Goal: Check status: Check status

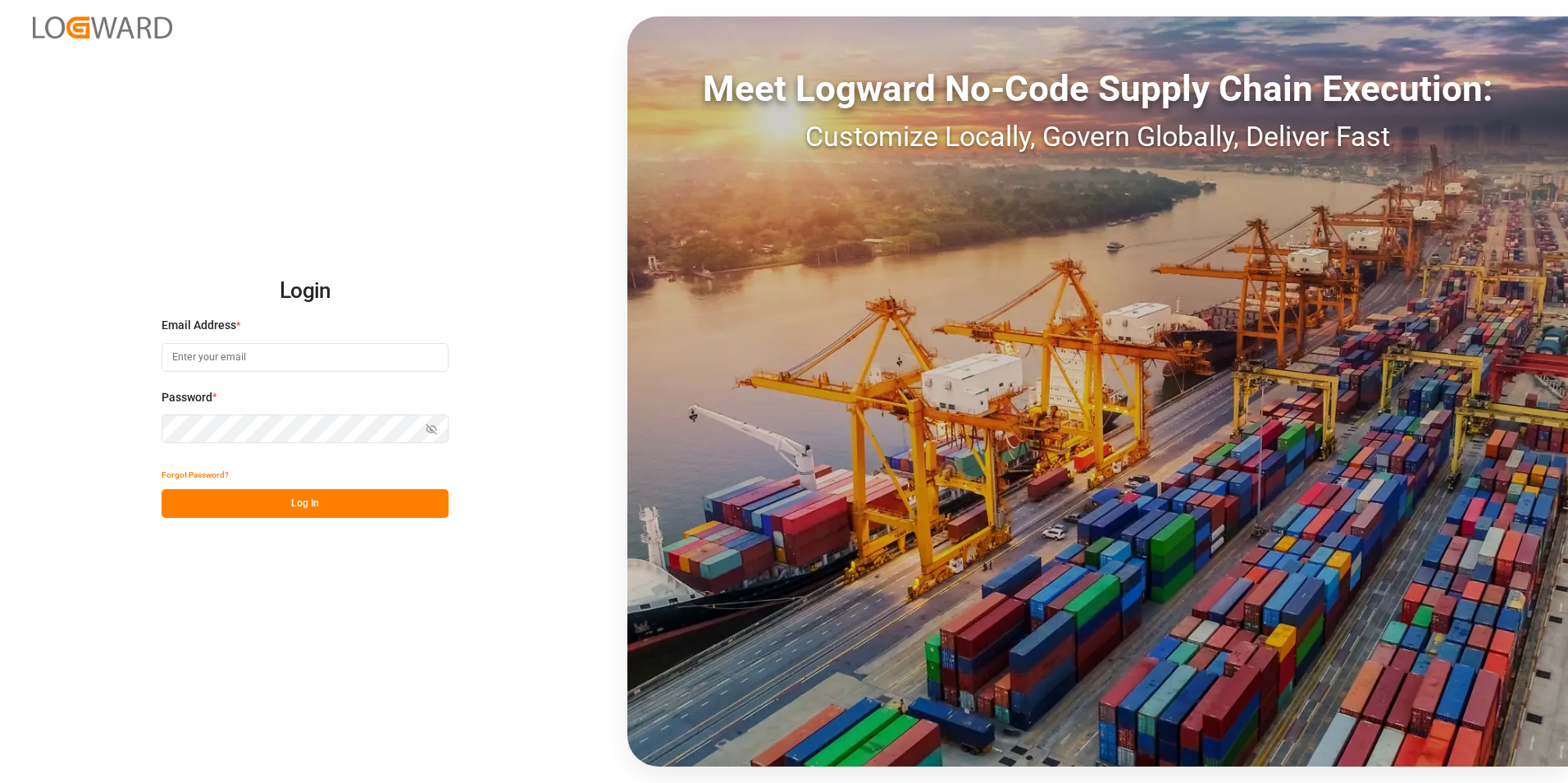
type input "[PERSON_NAME][EMAIL_ADDRESS][DOMAIN_NAME]"
click at [324, 511] on button "Log In" at bounding box center [305, 503] width 287 height 29
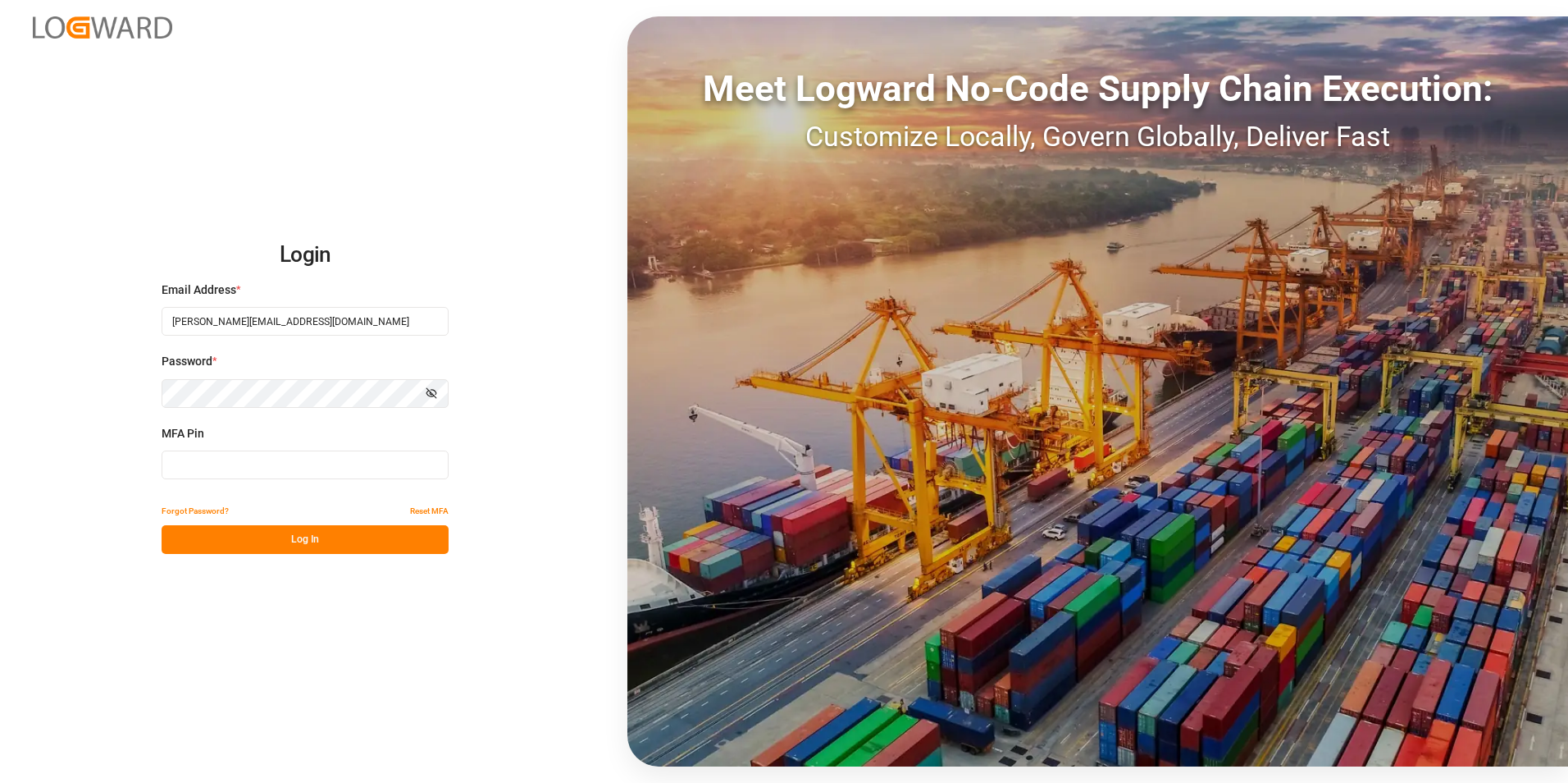
click at [282, 460] on input at bounding box center [305, 464] width 287 height 29
type input "113702"
click at [311, 542] on button "Log In" at bounding box center [305, 539] width 287 height 29
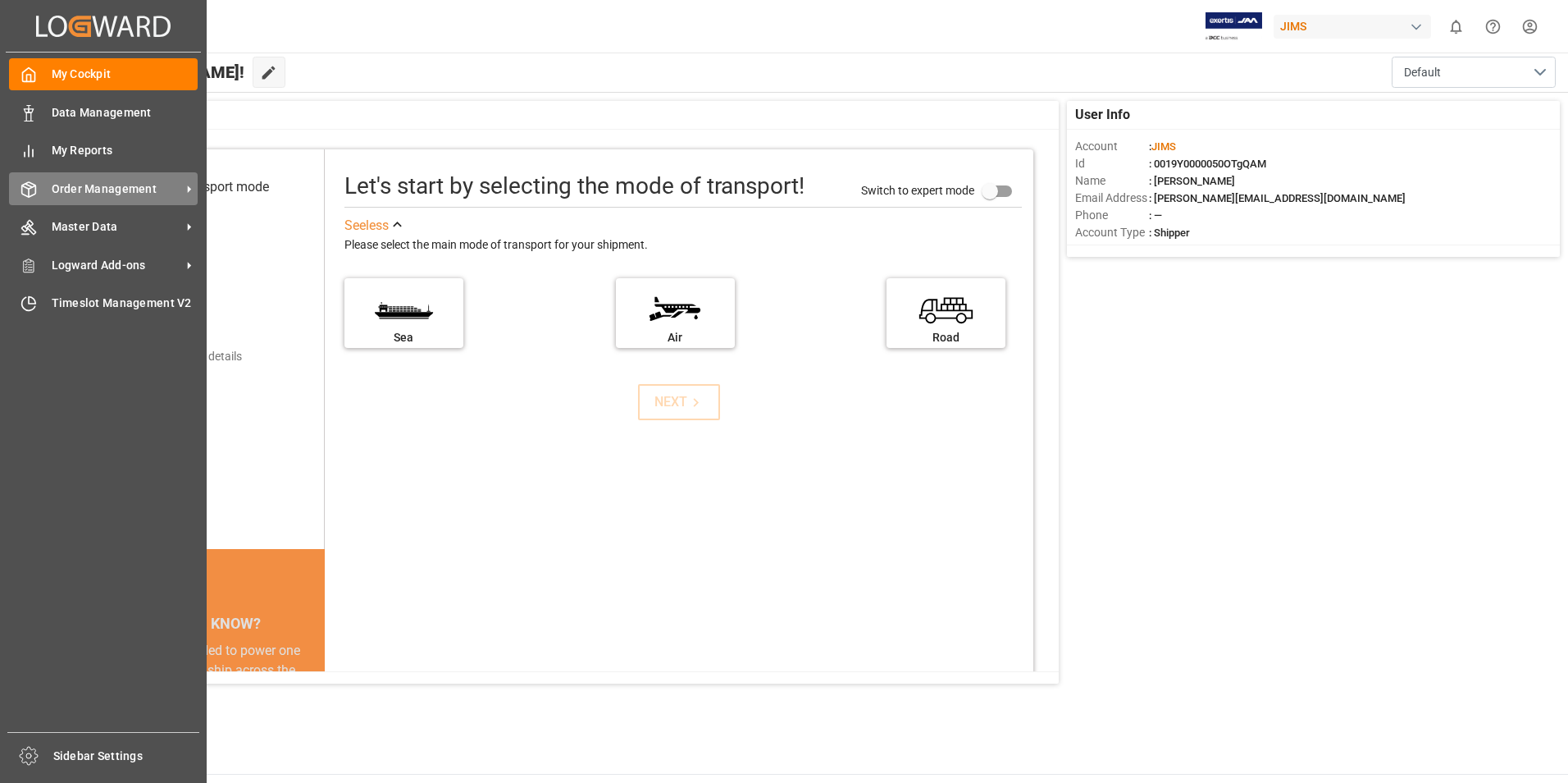
click at [193, 186] on icon at bounding box center [188, 188] width 17 height 17
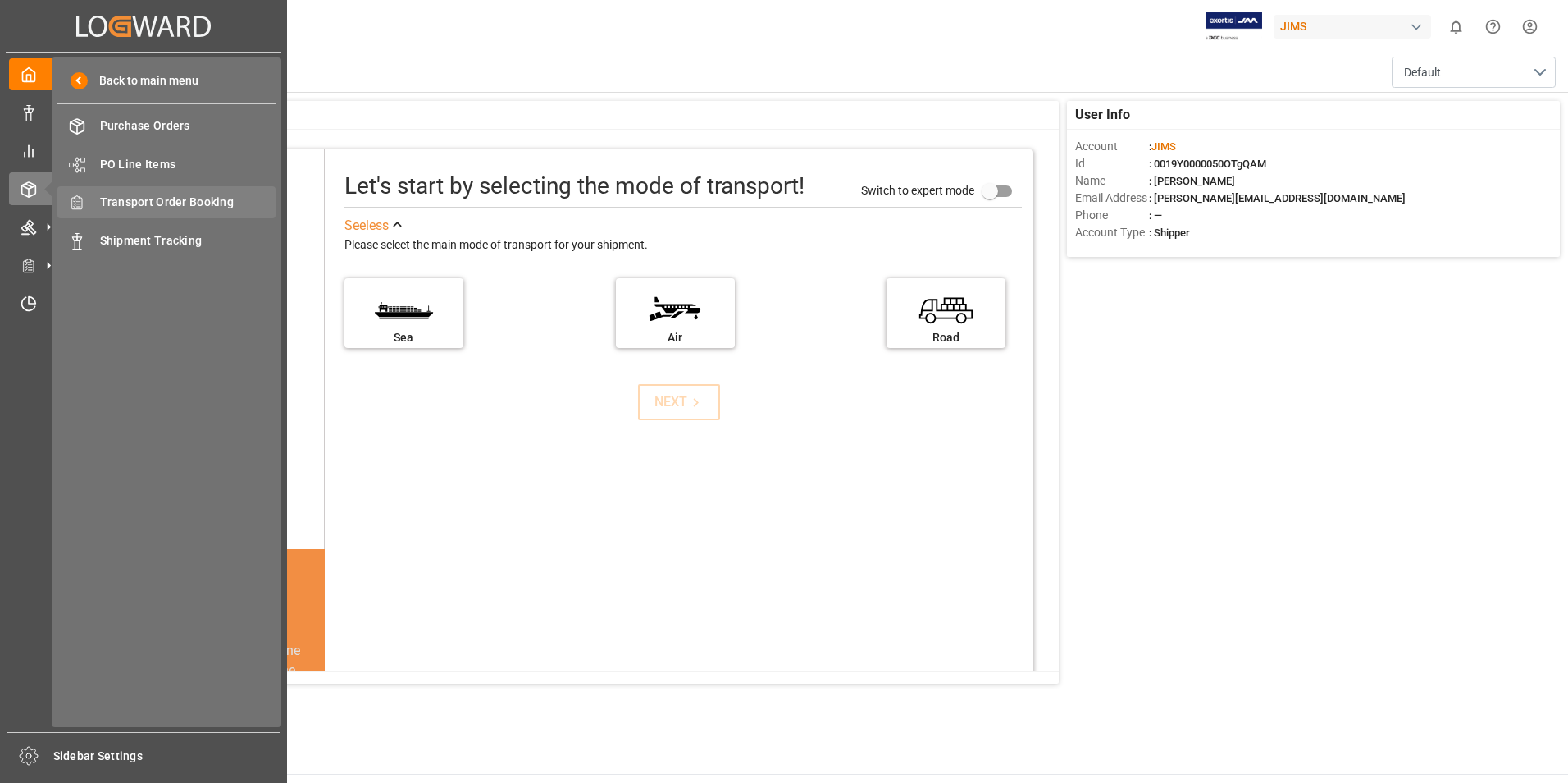
click at [224, 198] on span "Transport Order Booking" at bounding box center [188, 201] width 176 height 17
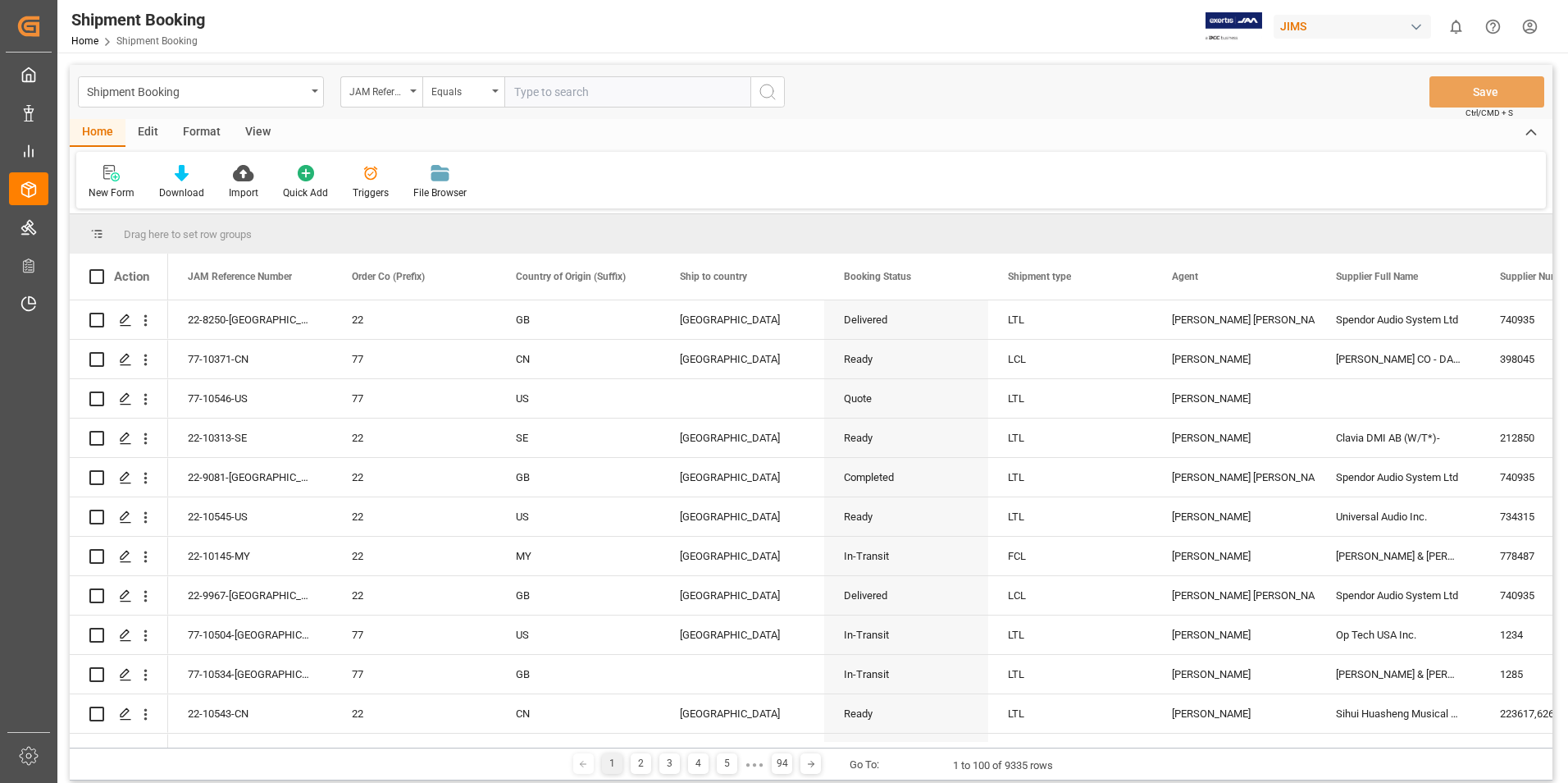
click at [518, 91] on input "text" at bounding box center [627, 92] width 246 height 31
type input "77-9194-tw"
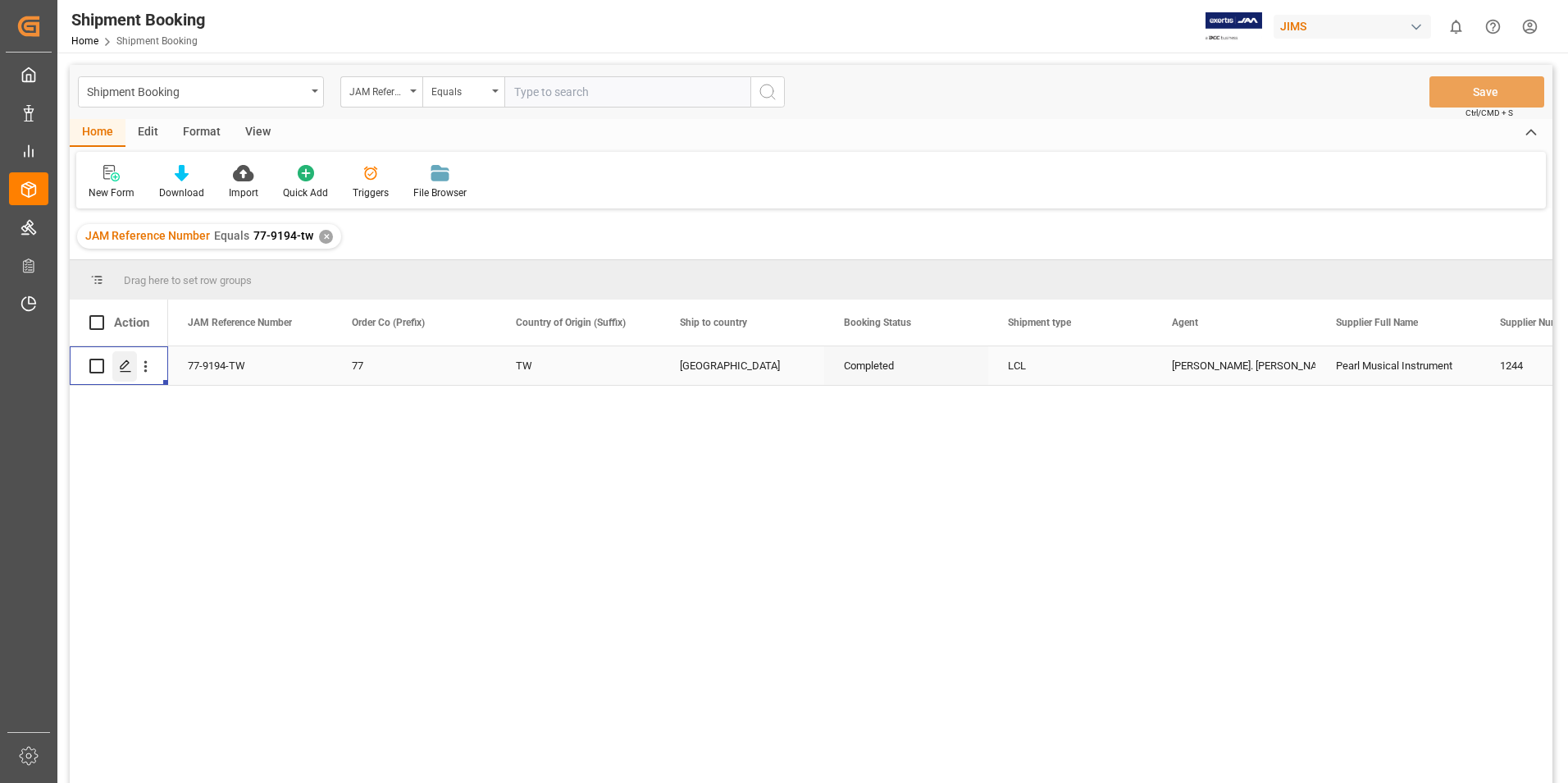
click at [116, 367] on div "Press SPACE to select this row." at bounding box center [124, 367] width 25 height 30
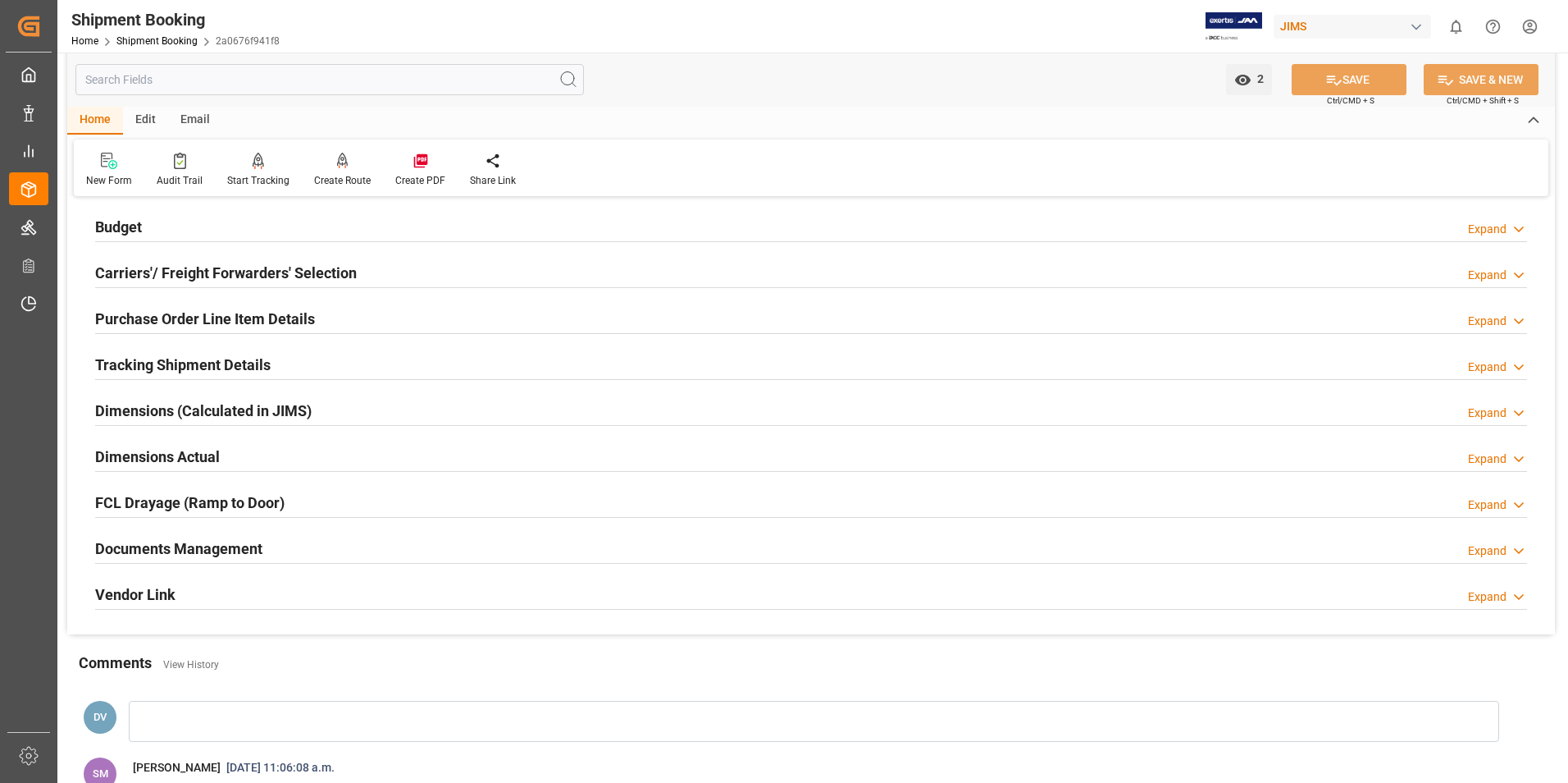
scroll to position [164, 0]
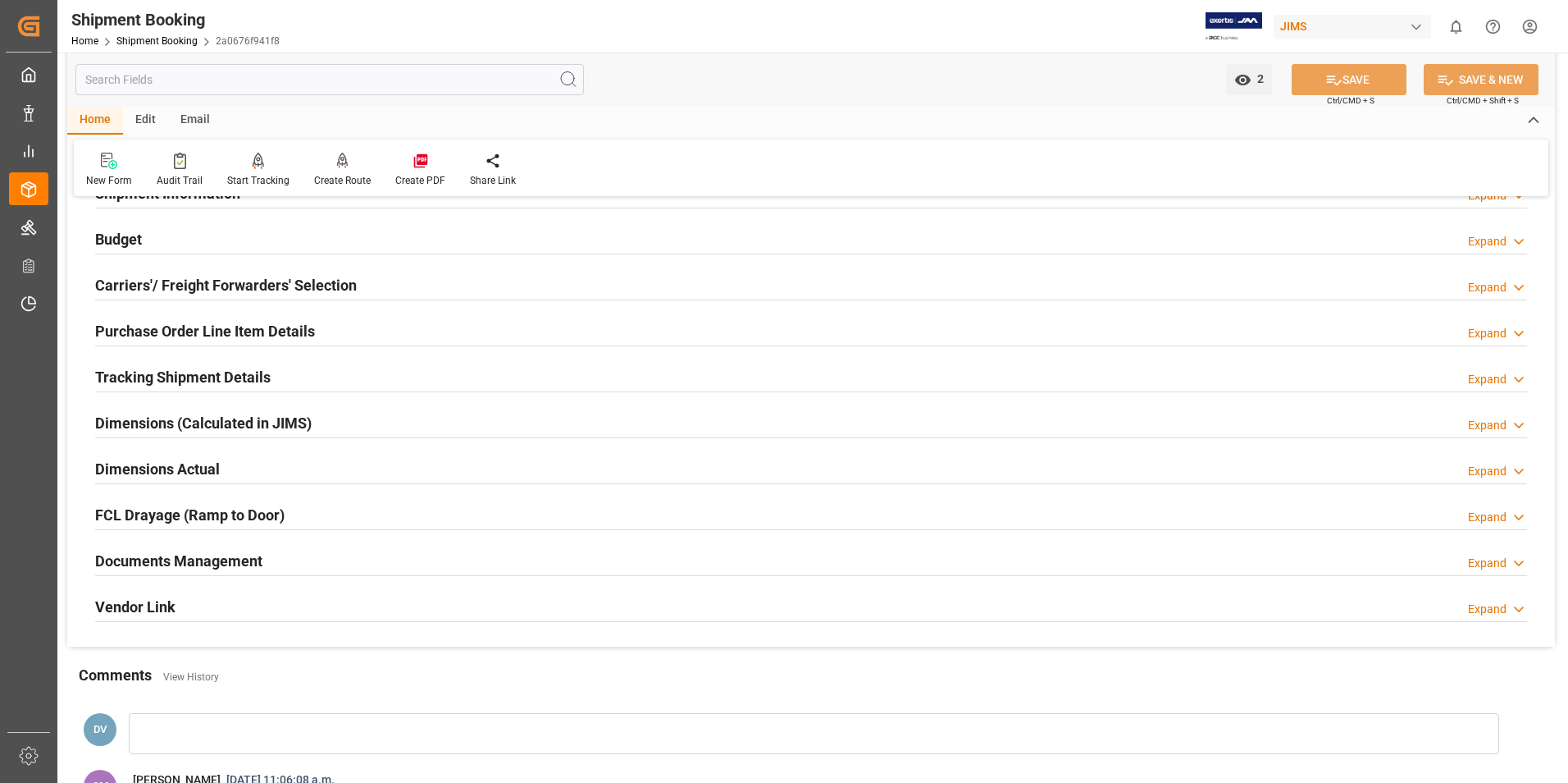
click at [1518, 562] on icon at bounding box center [1519, 563] width 16 height 17
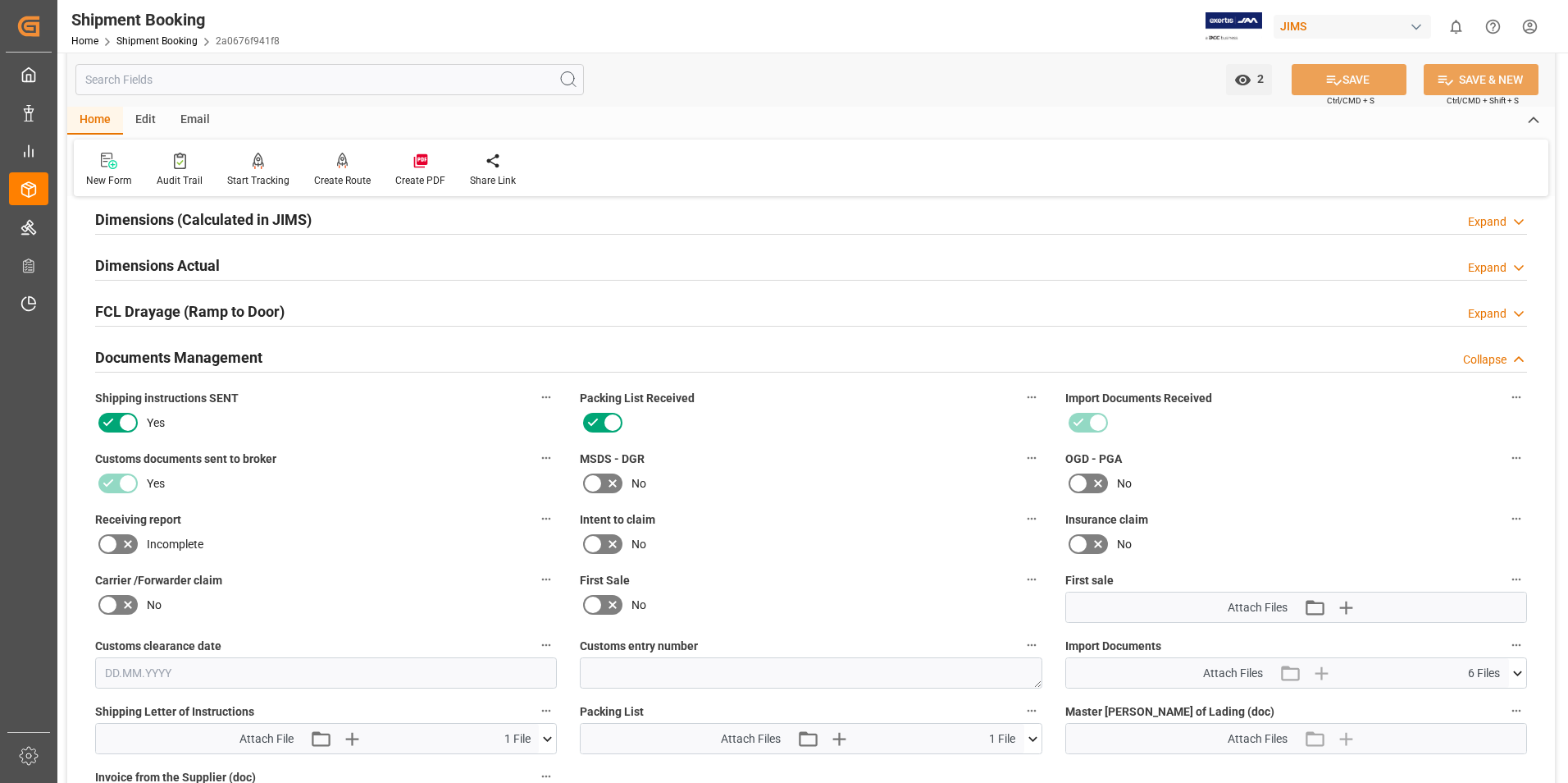
scroll to position [575, 0]
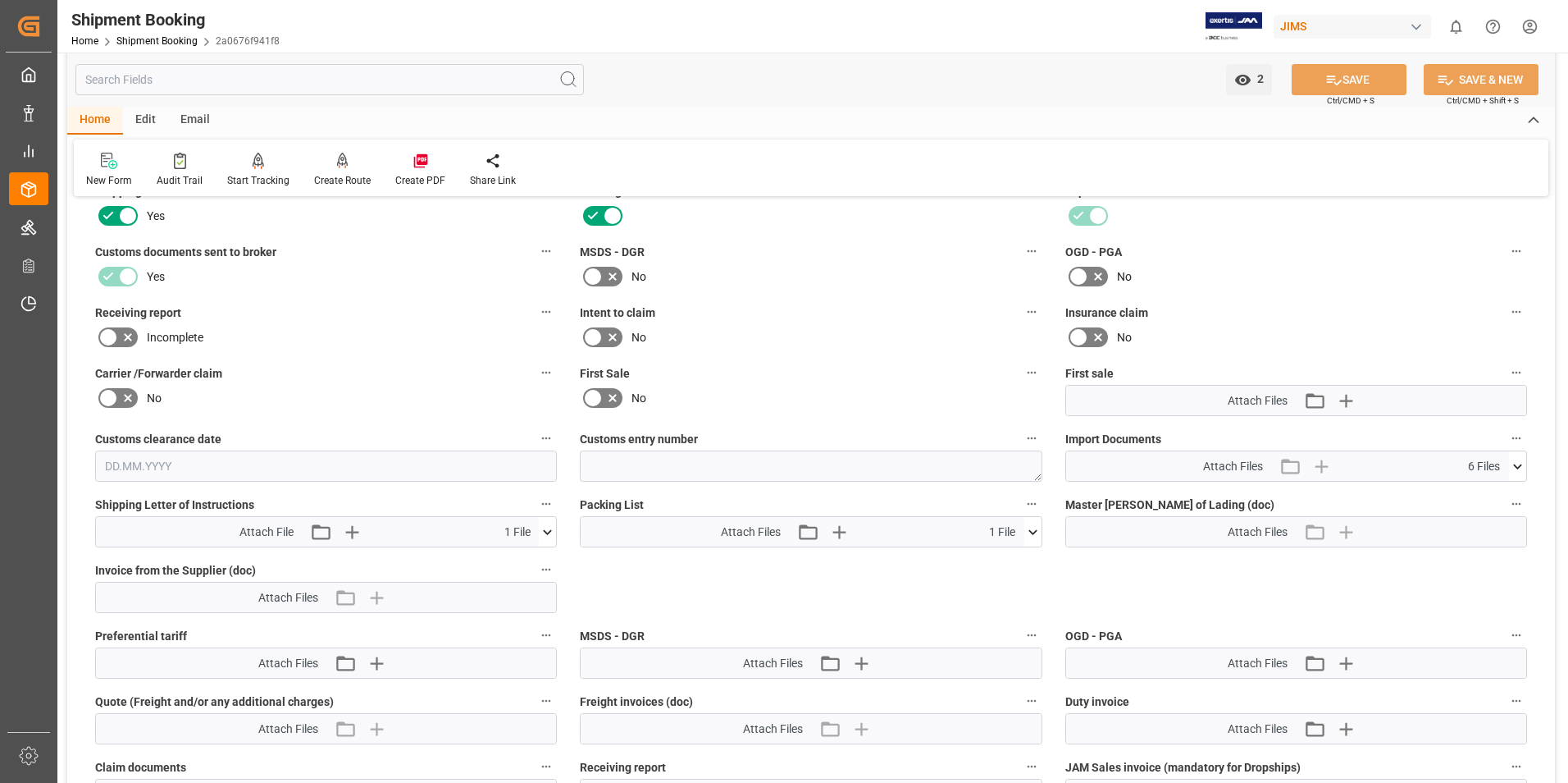
click at [554, 528] on icon at bounding box center [547, 532] width 17 height 17
click at [1514, 463] on icon at bounding box center [1517, 466] width 17 height 17
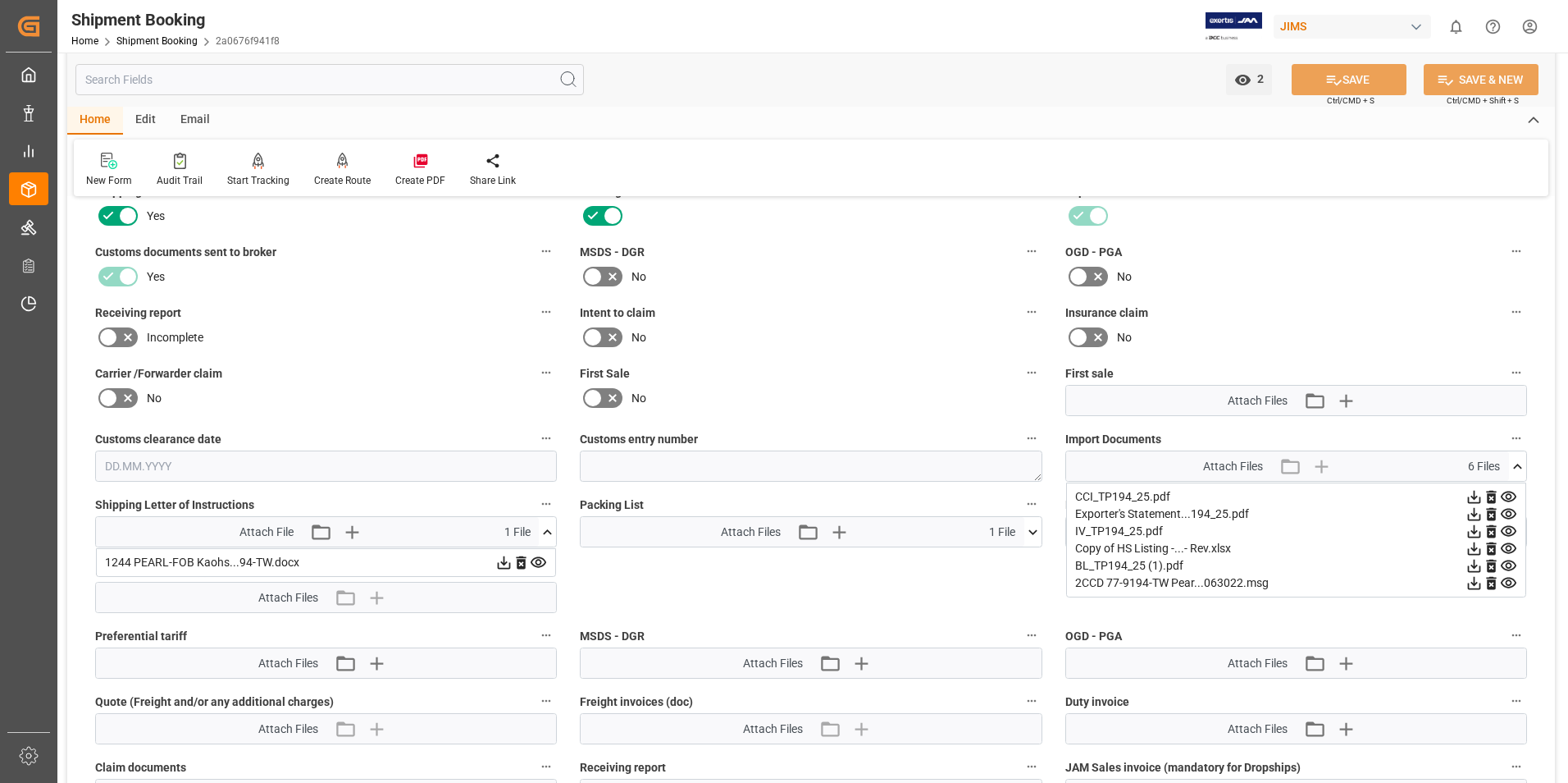
click at [1475, 530] on icon at bounding box center [1474, 531] width 13 height 13
click at [75, 44] on link "Home" at bounding box center [85, 41] width 27 height 12
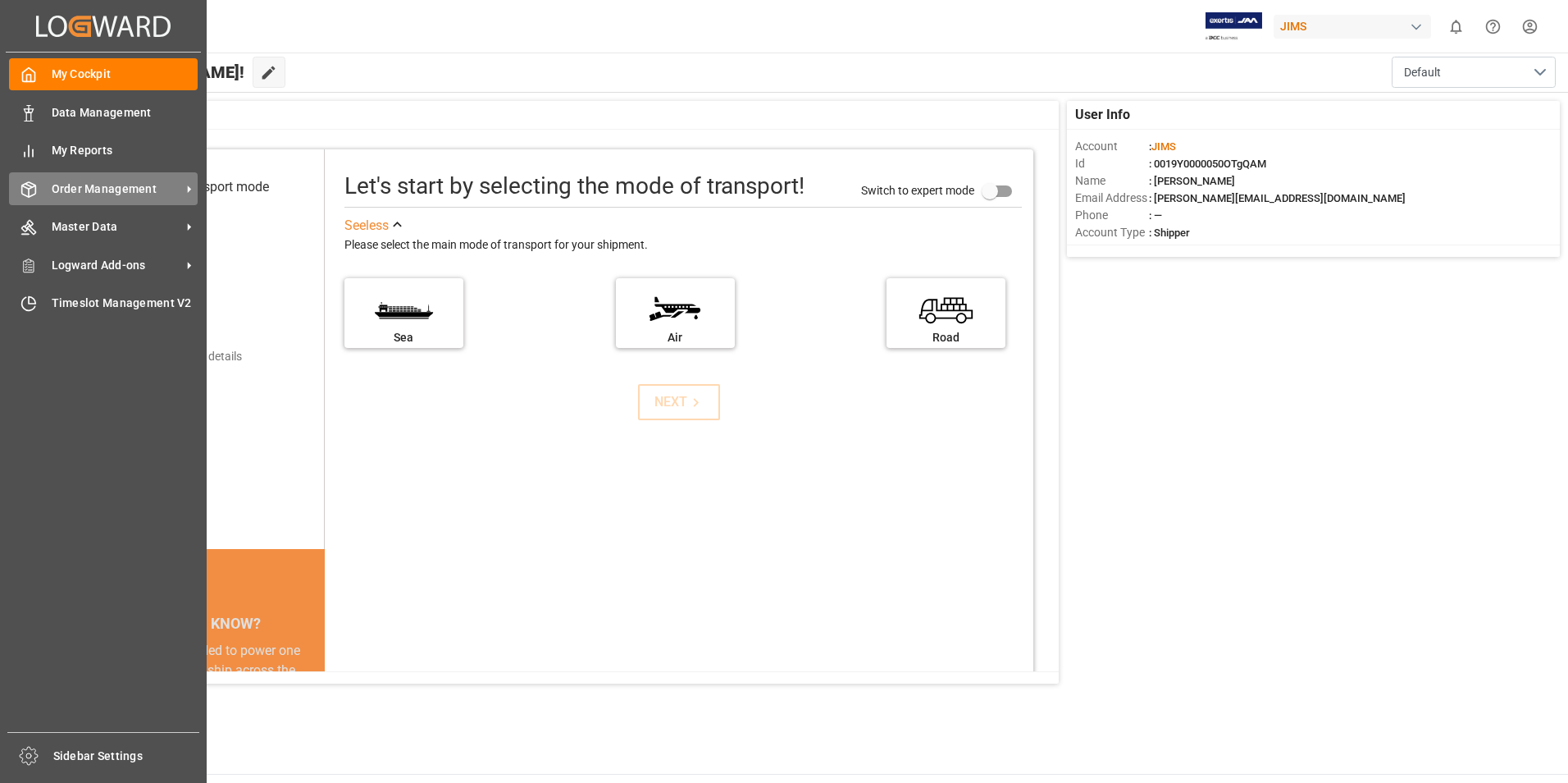
click at [193, 185] on icon at bounding box center [188, 188] width 17 height 17
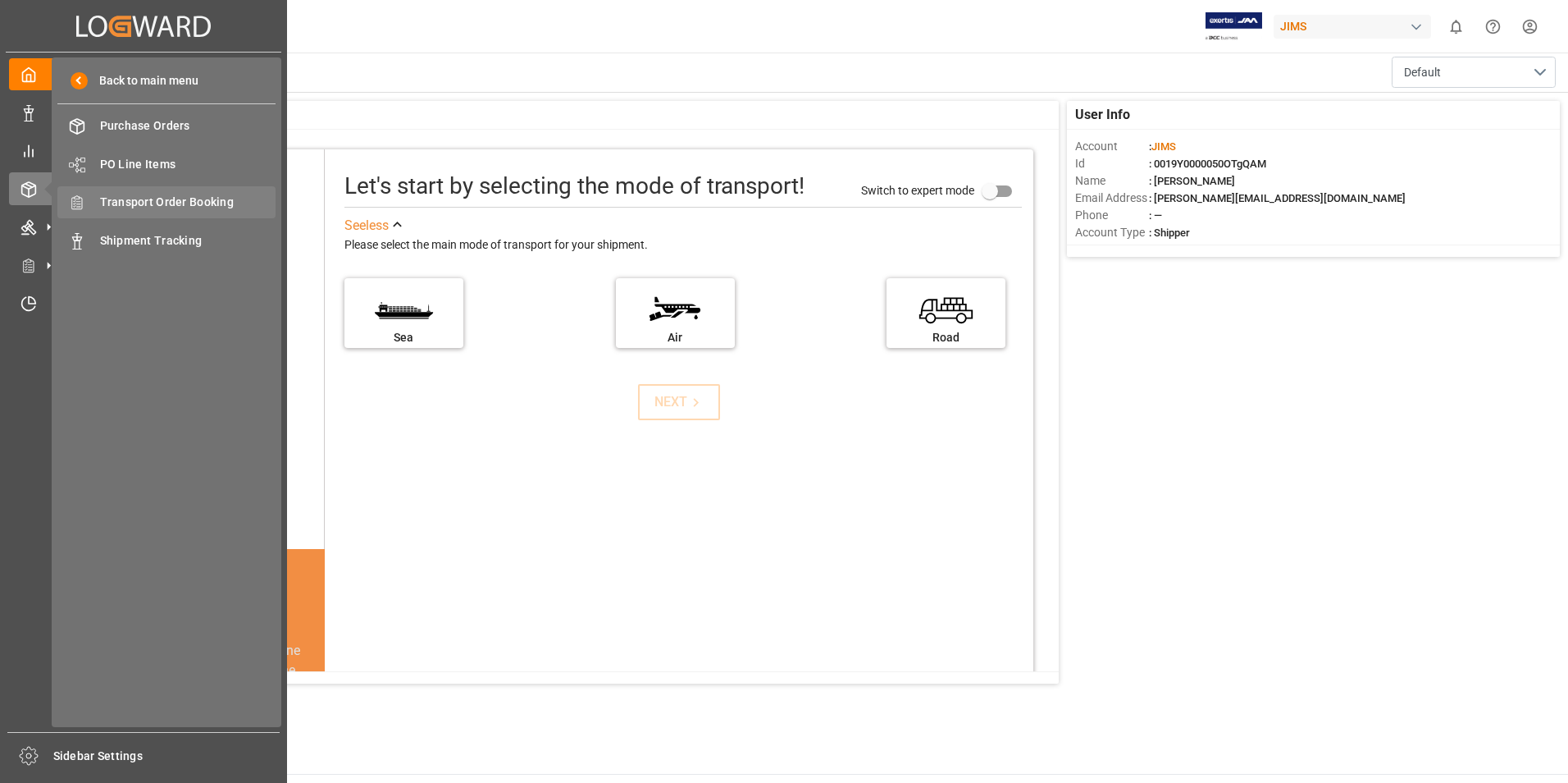
click at [259, 199] on span "Transport Order Booking" at bounding box center [188, 201] width 176 height 17
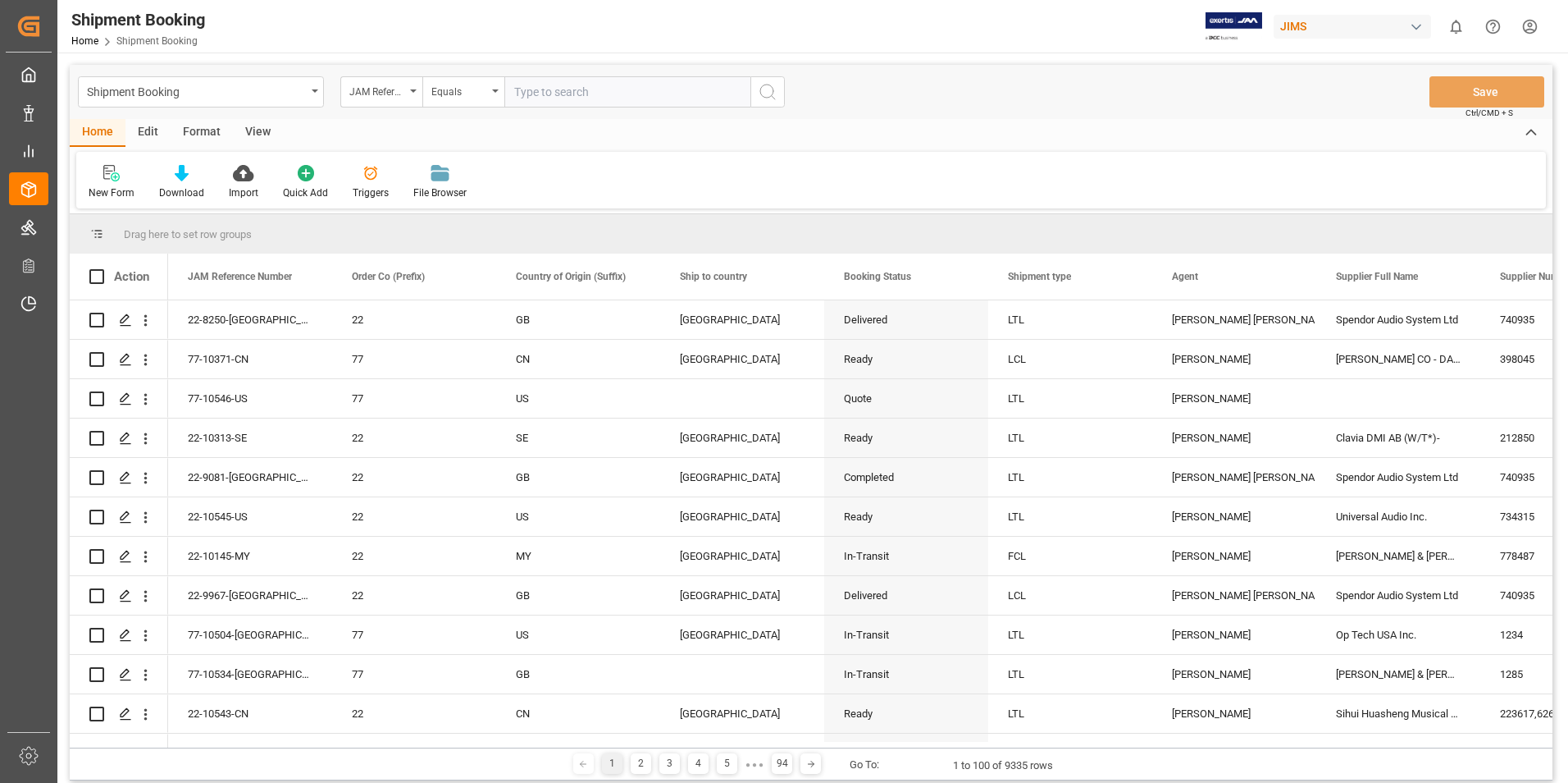
click at [518, 92] on input "text" at bounding box center [627, 92] width 246 height 31
type input "77-10302-us"
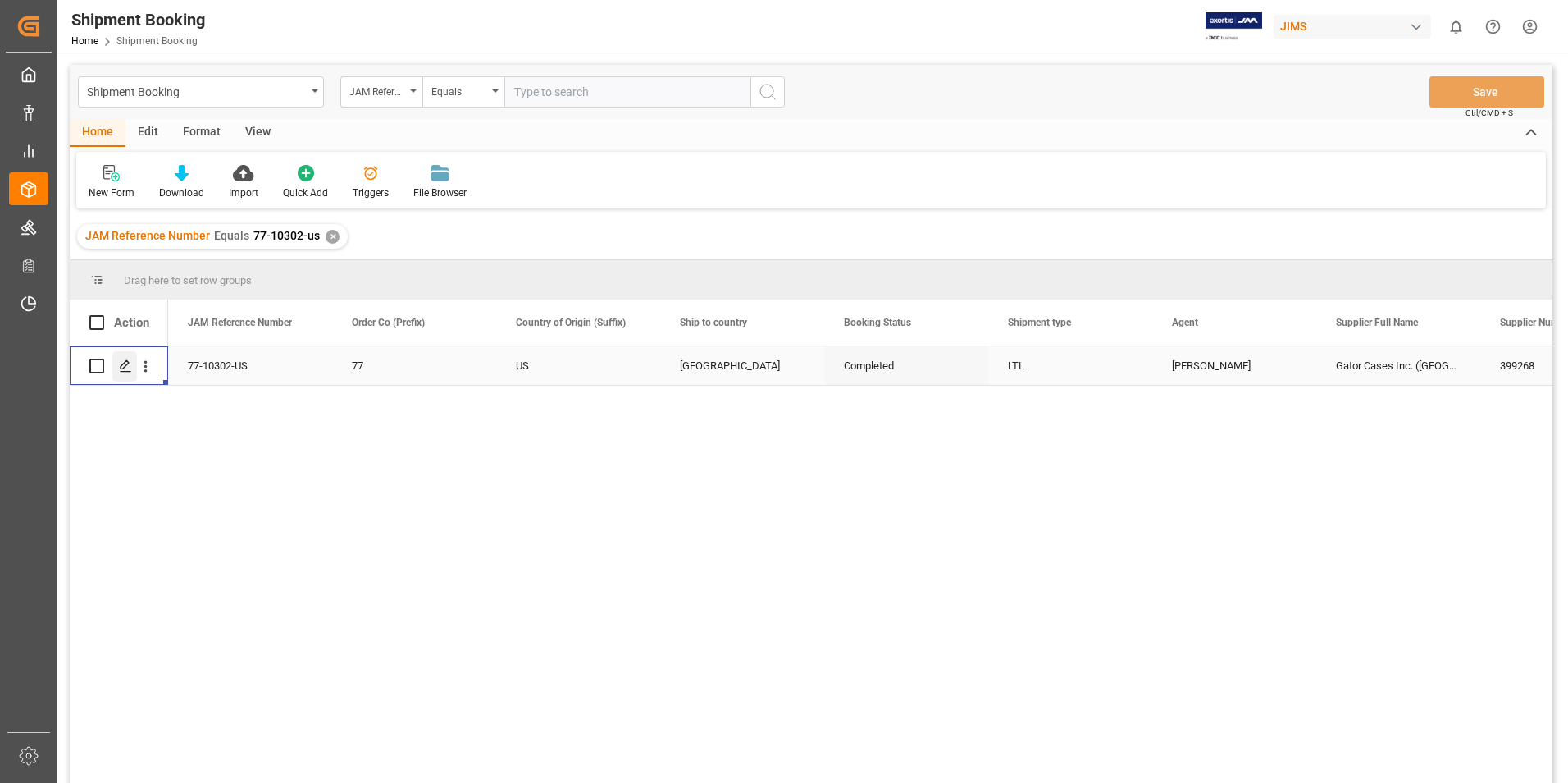
click at [126, 366] on polygon "Press SPACE to select this row." at bounding box center [124, 366] width 8 height 8
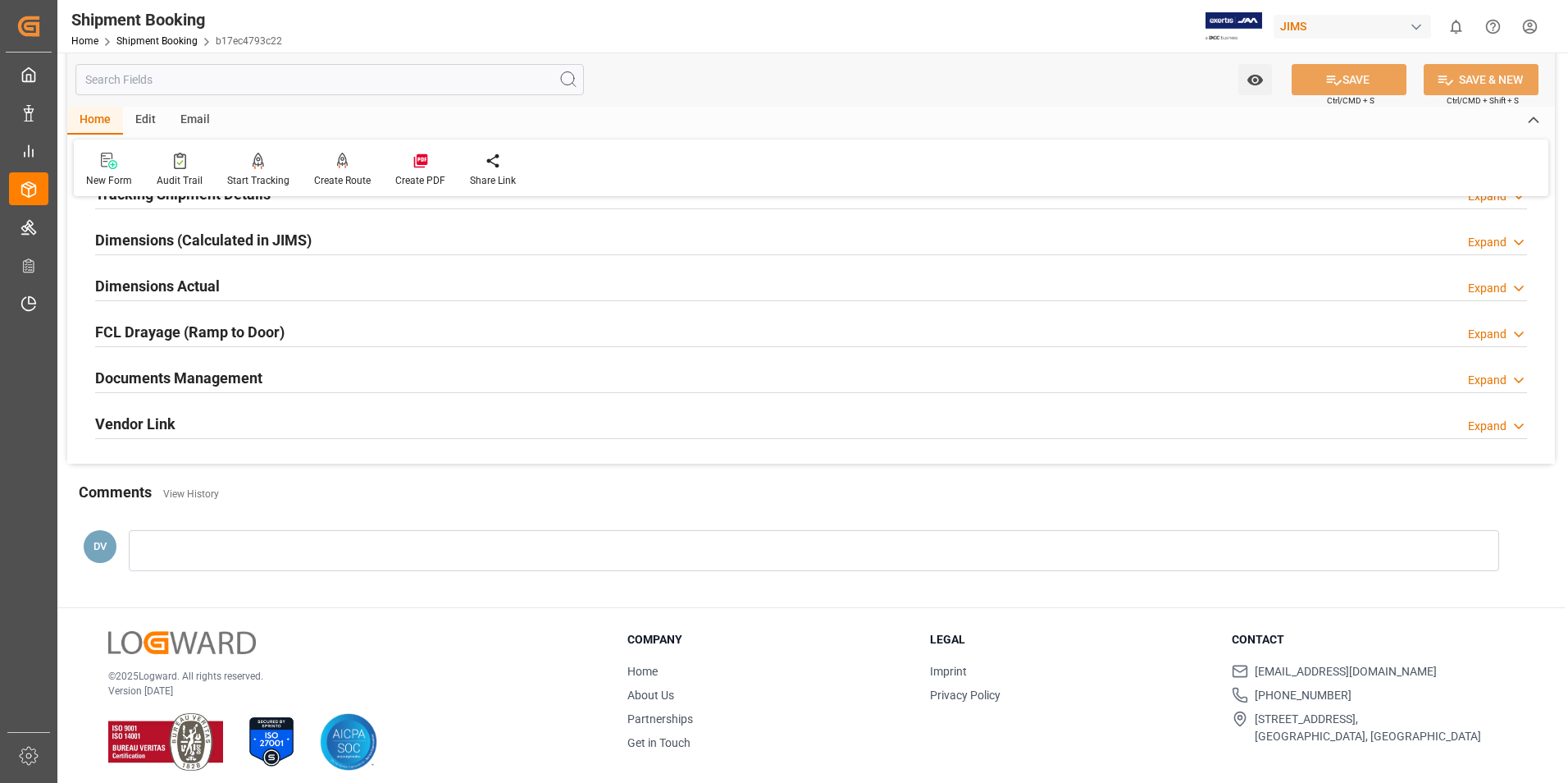
scroll to position [357, 0]
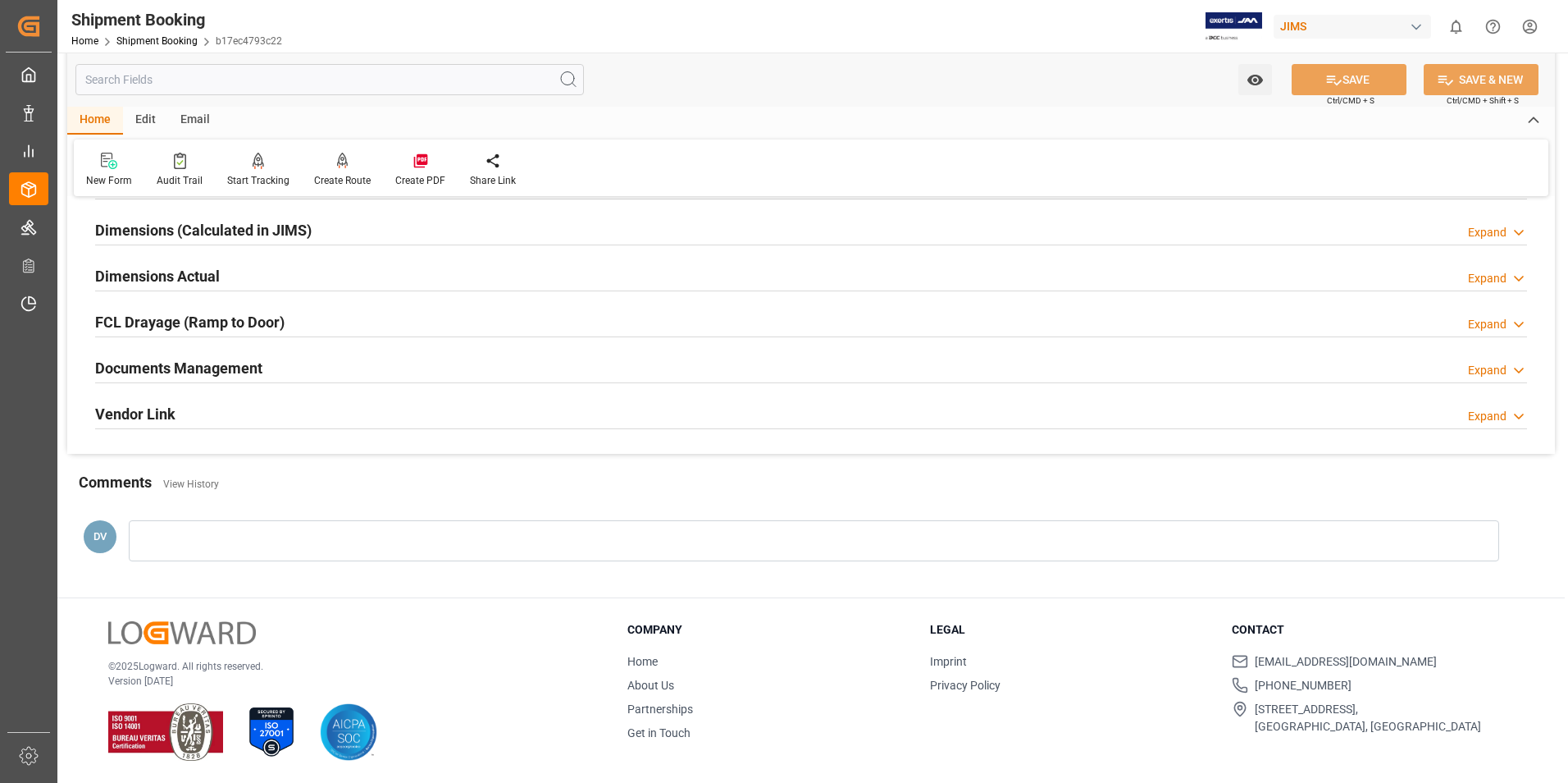
click at [1514, 369] on icon at bounding box center [1519, 370] width 16 height 17
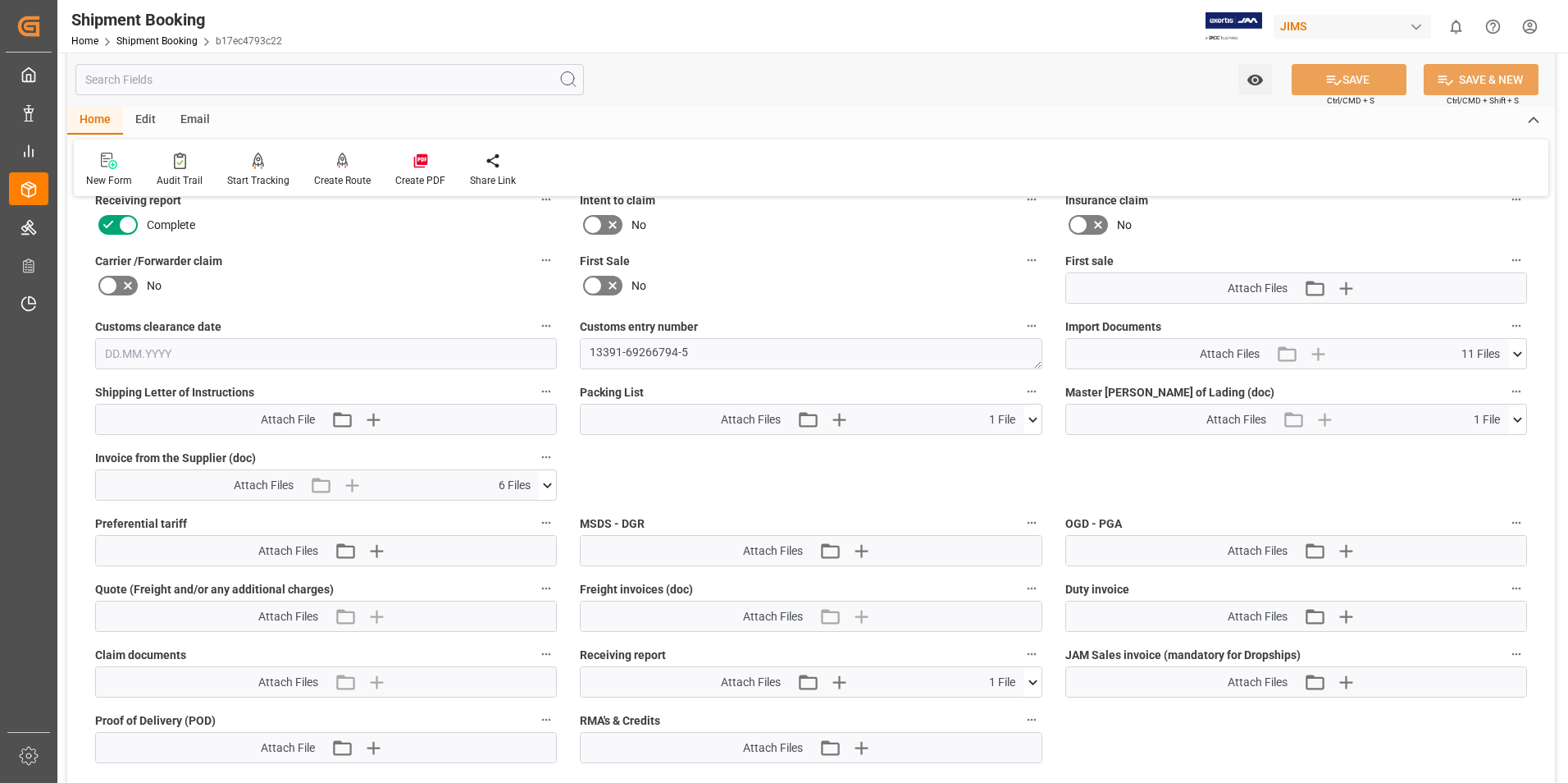
scroll to position [685, 0]
click at [1523, 350] on icon at bounding box center [1517, 356] width 17 height 17
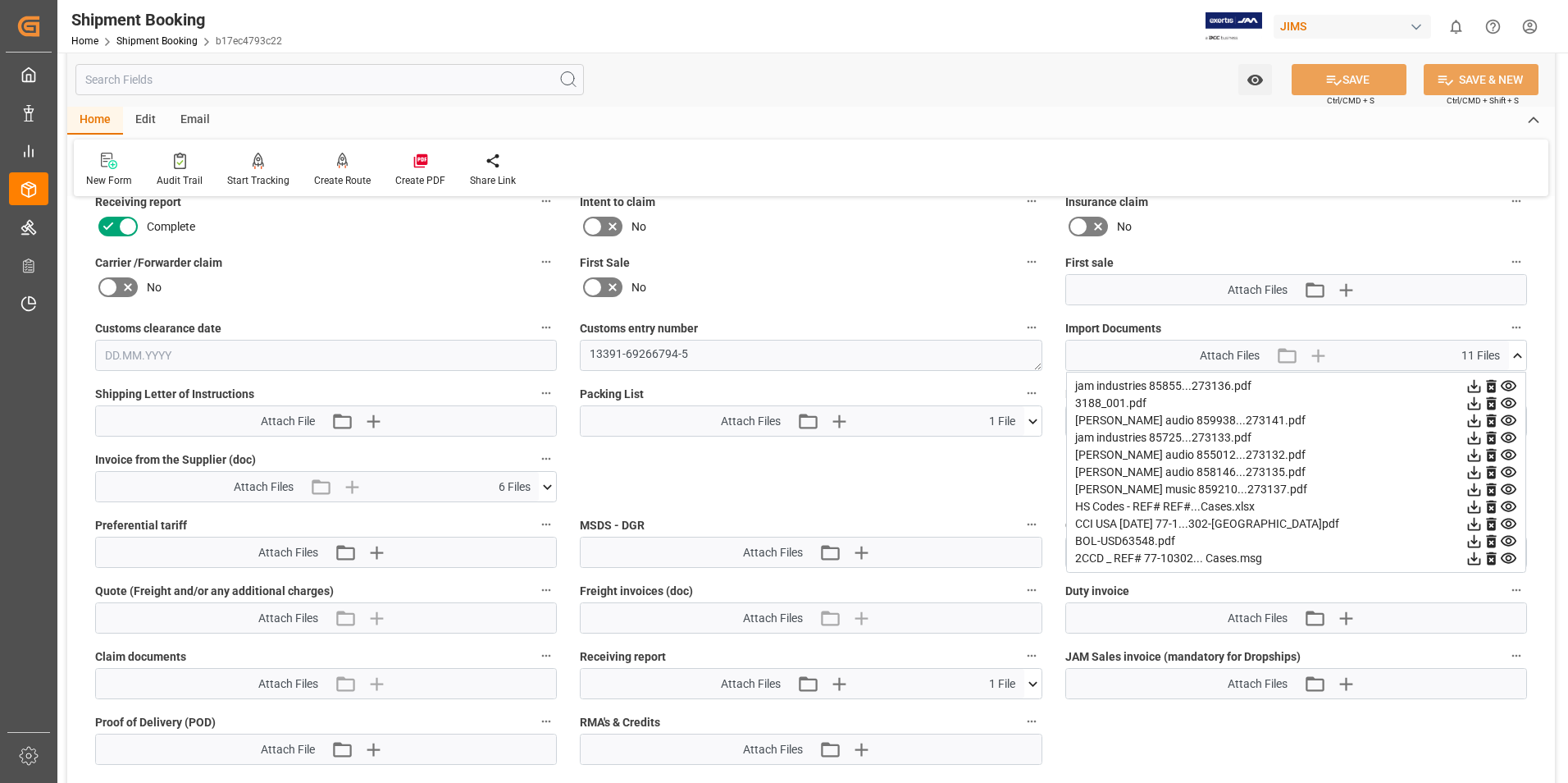
click at [1483, 491] on icon at bounding box center [1473, 489] width 17 height 17
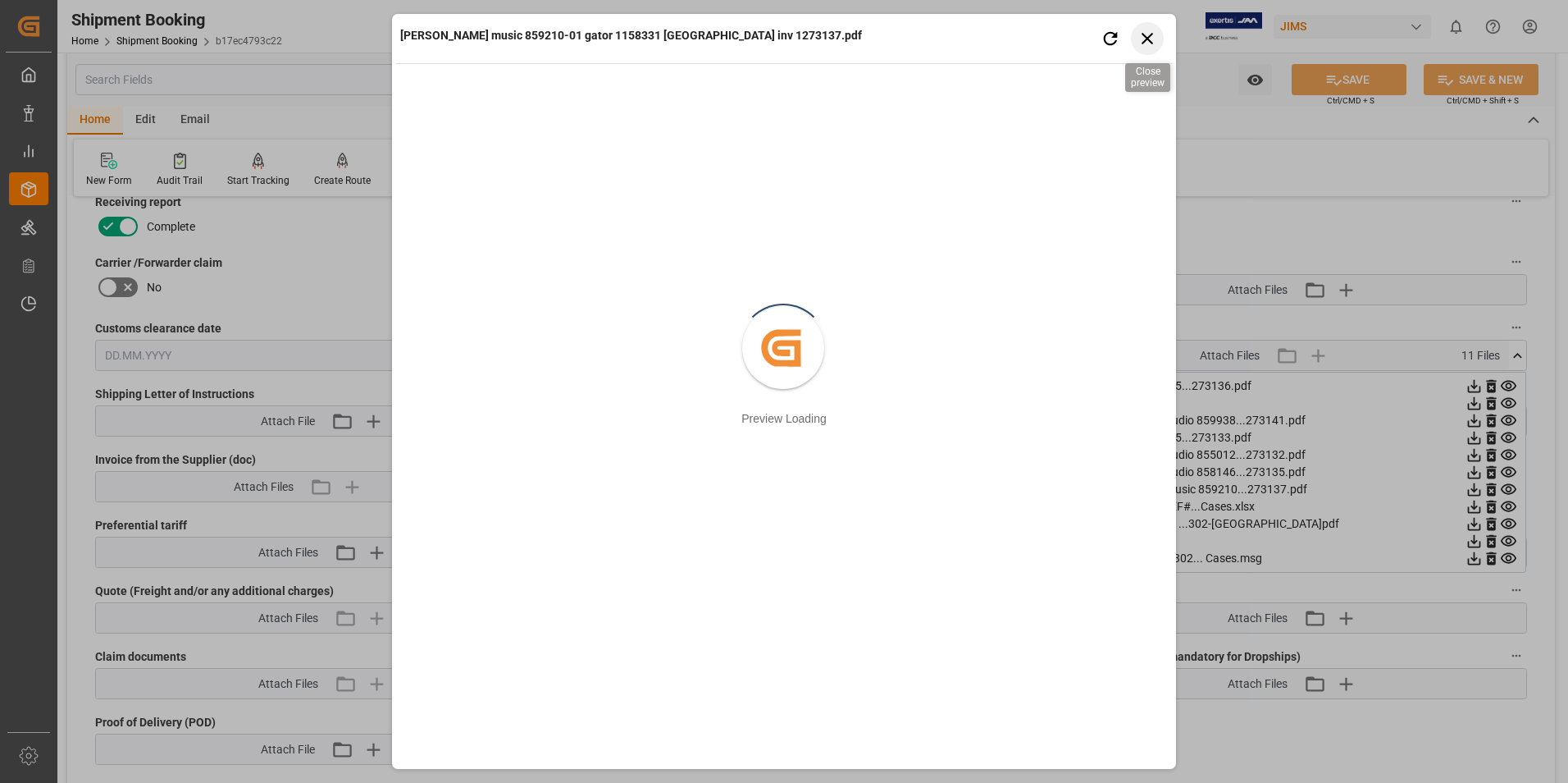
click at [1147, 35] on icon "button" at bounding box center [1148, 38] width 21 height 21
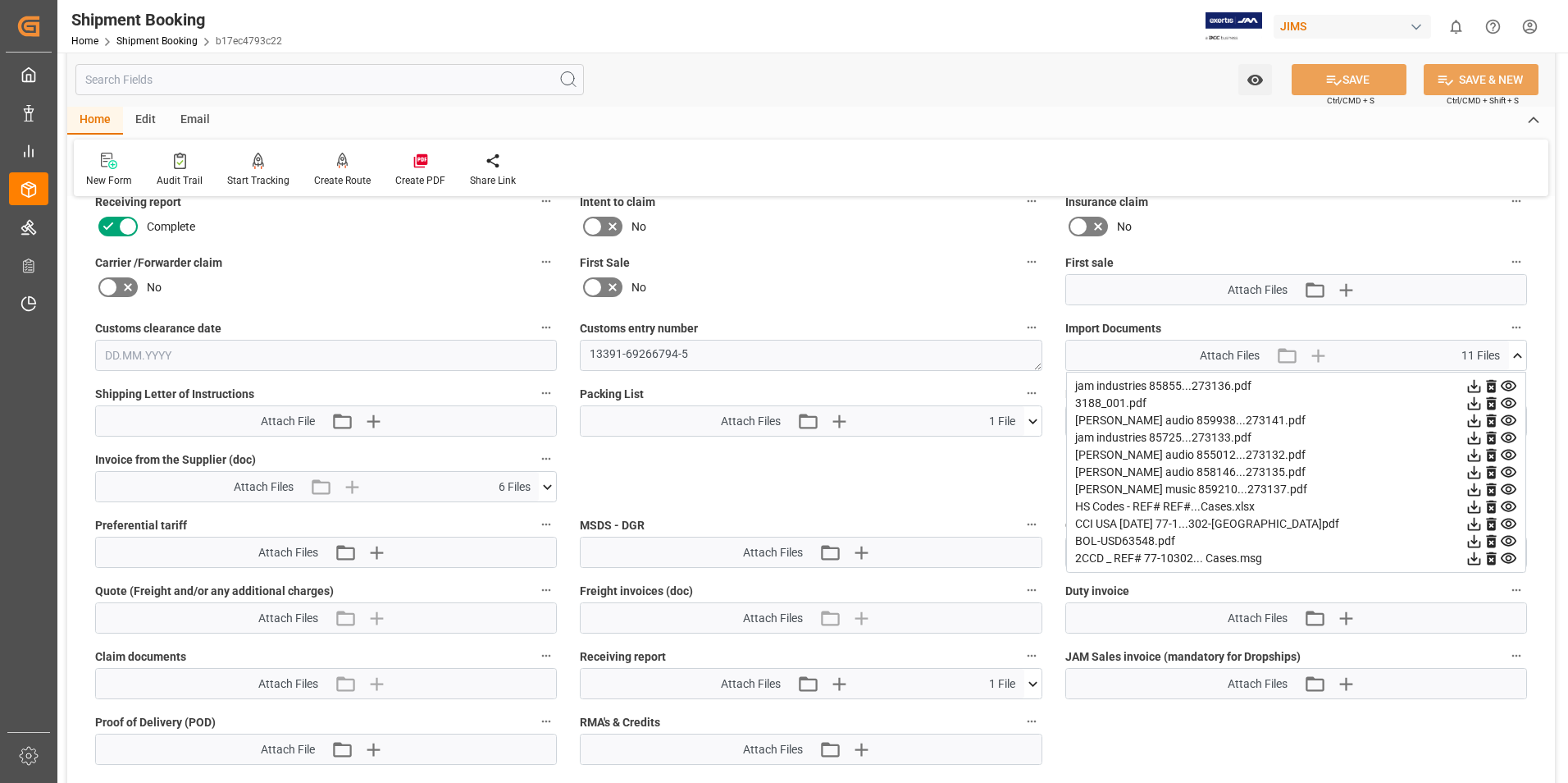
click at [1473, 488] on icon at bounding box center [1473, 489] width 17 height 17
